Goal: Information Seeking & Learning: Learn about a topic

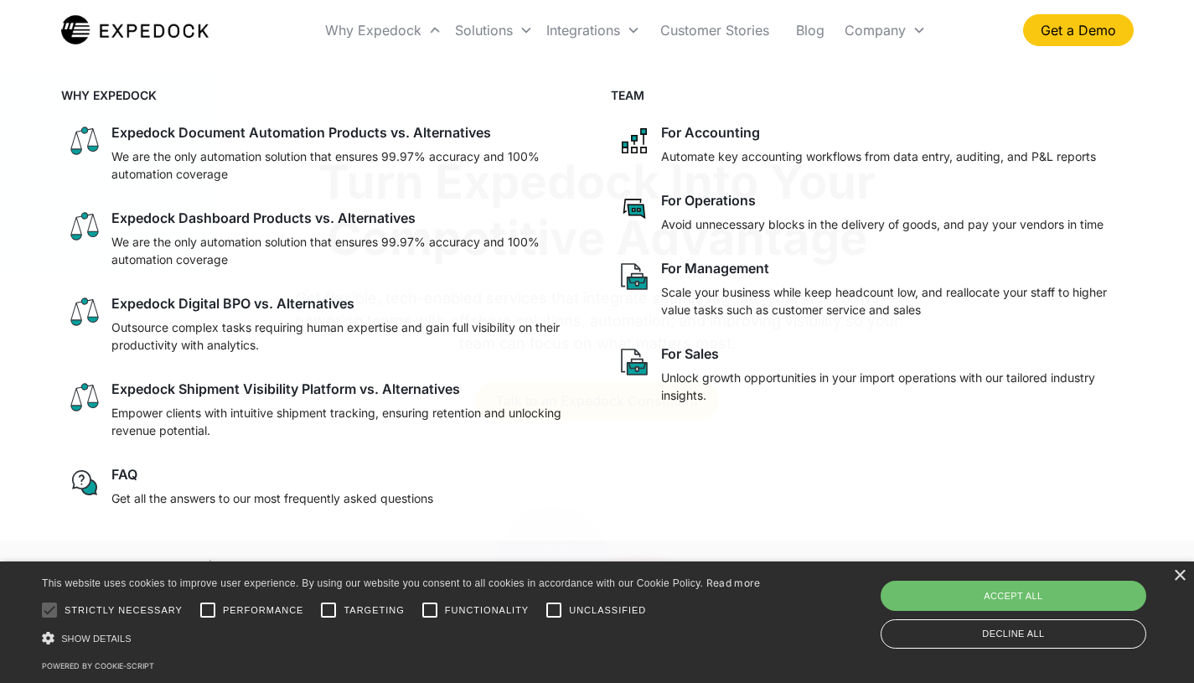
click at [378, 32] on div "Why Expedock" at bounding box center [373, 30] width 96 height 17
click at [695, 154] on p "Automate key accounting workflows from data entry, auditing, and P&L reports" at bounding box center [878, 156] width 435 height 18
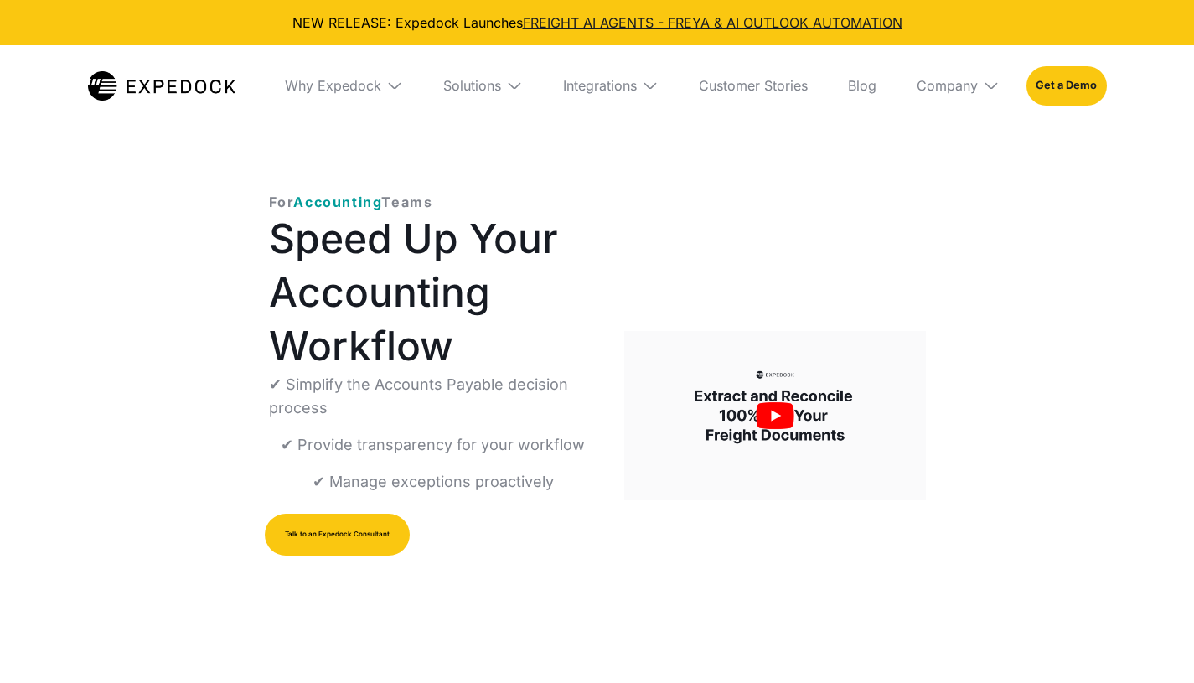
select select
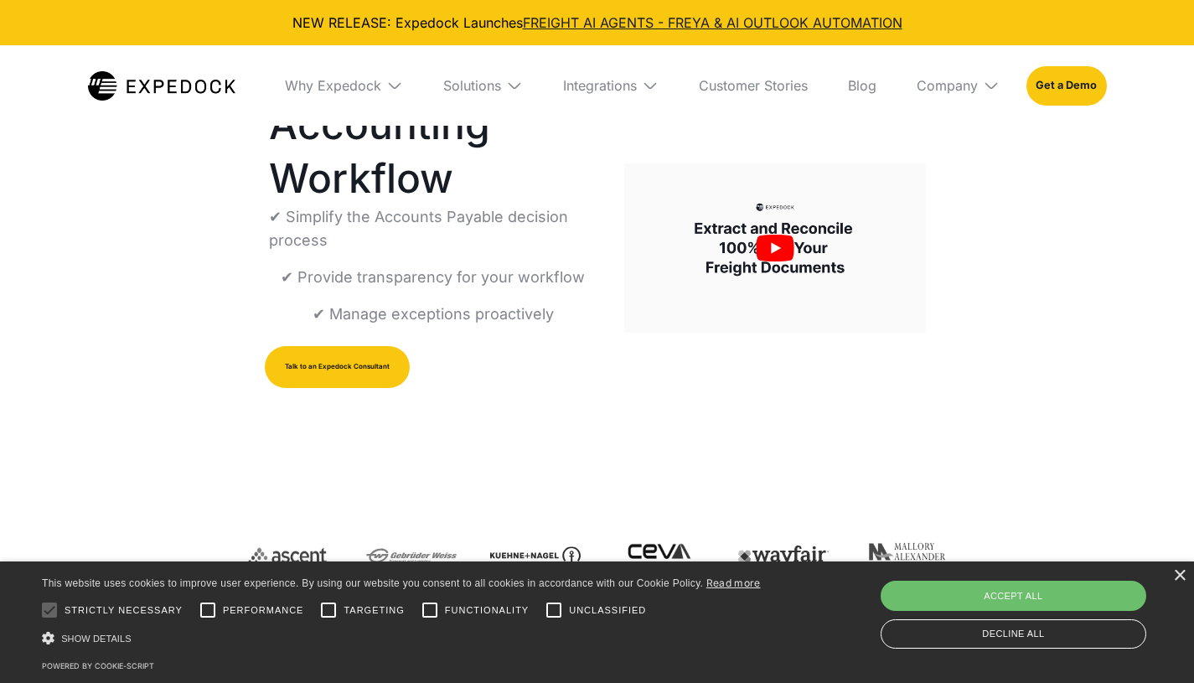
click at [1180, 570] on div "×" at bounding box center [1179, 576] width 13 height 13
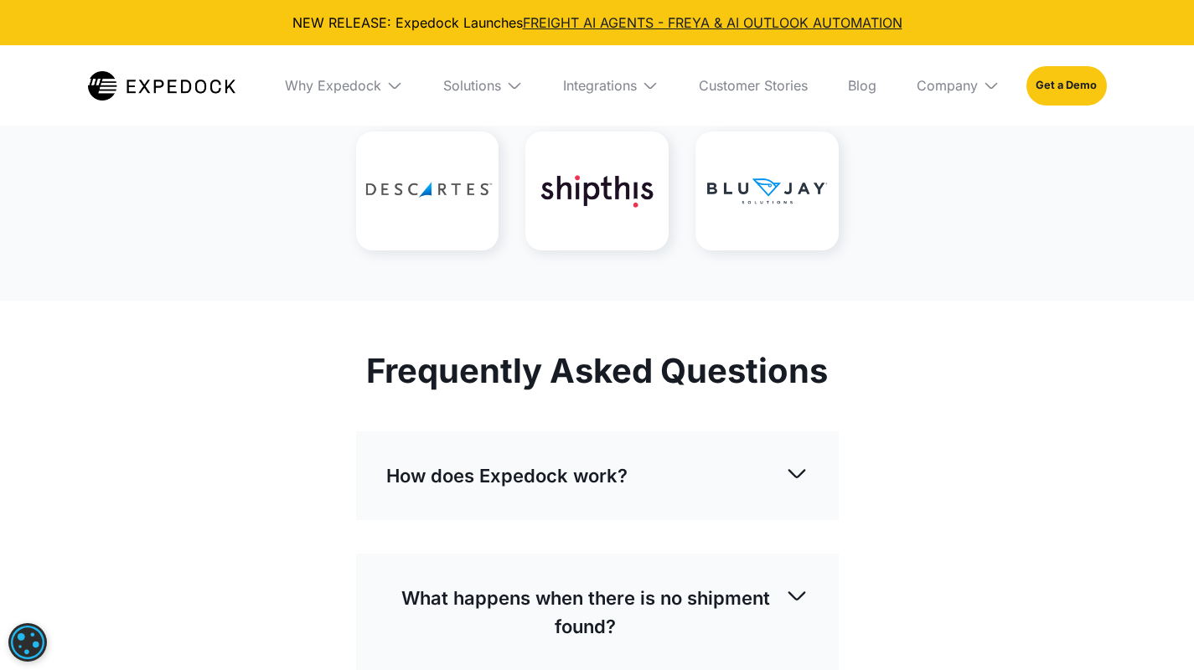
scroll to position [4188, 0]
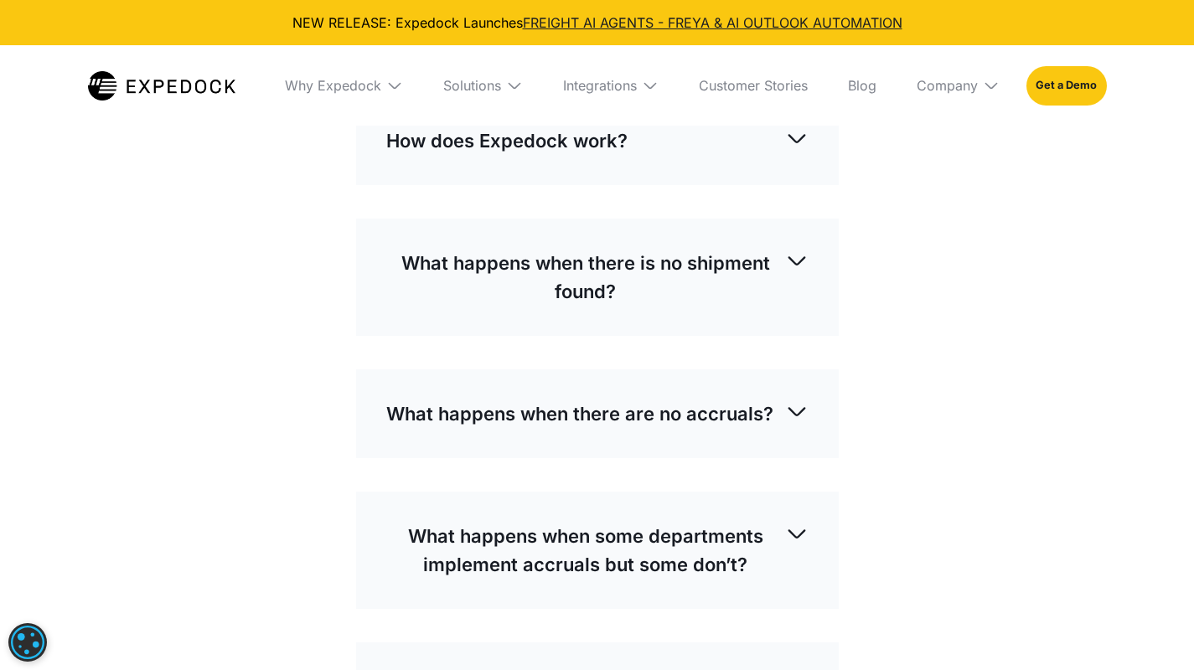
click at [536, 139] on p "How does Expedock work?" at bounding box center [506, 140] width 241 height 28
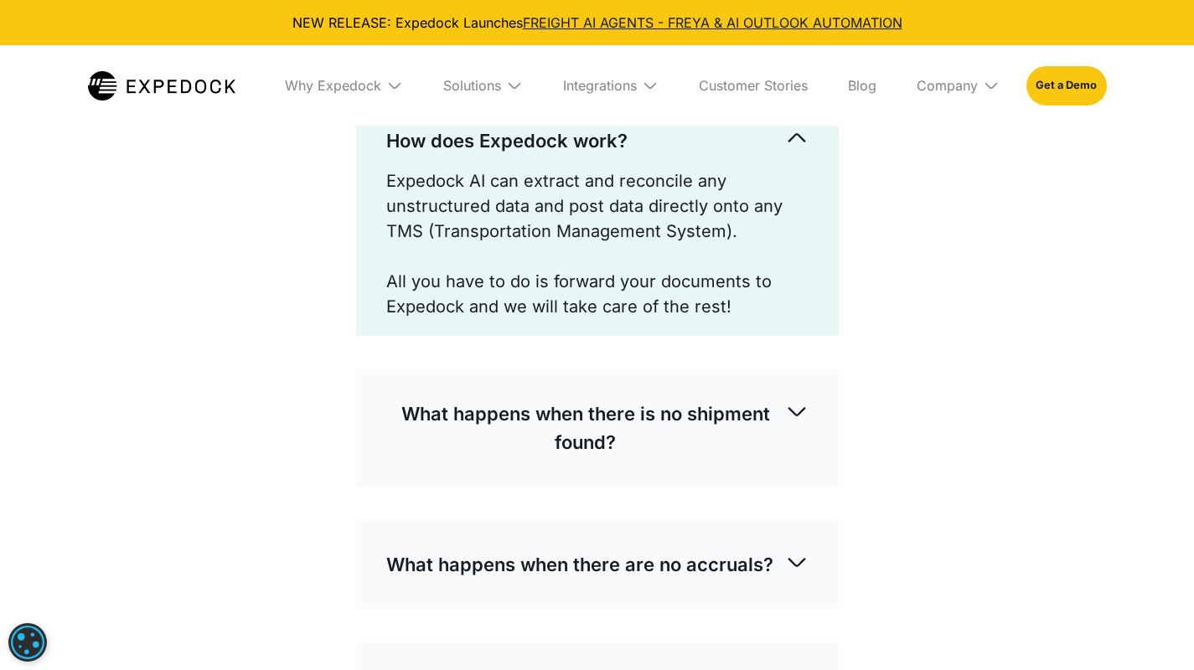
click at [536, 139] on p "How does Expedock work?" at bounding box center [506, 140] width 241 height 28
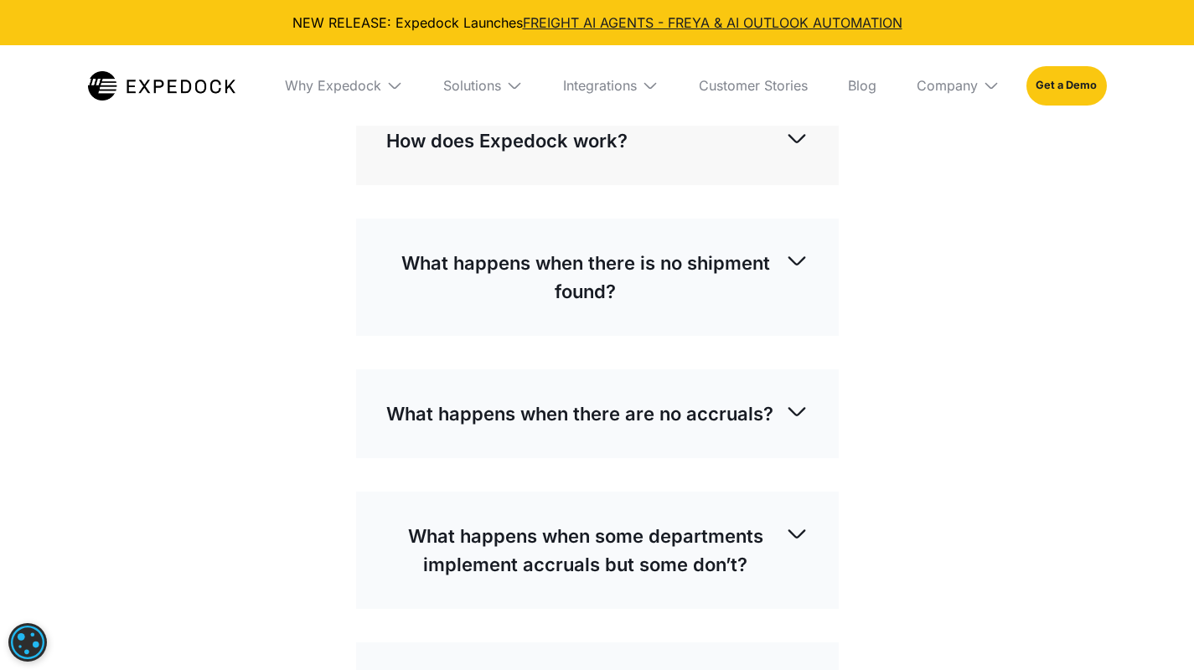
click at [561, 289] on p "What happens when there is no shipment found?" at bounding box center [585, 277] width 399 height 57
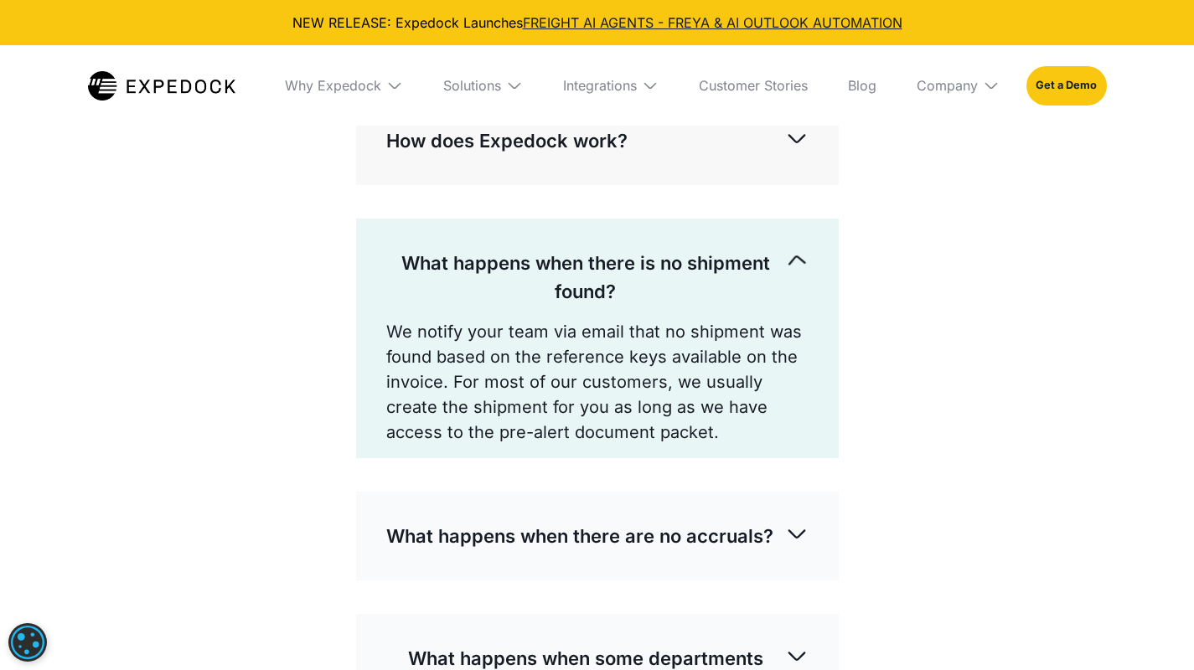
click at [561, 289] on p "What happens when there is no shipment found?" at bounding box center [585, 277] width 399 height 57
